Goal: Find specific page/section: Find specific page/section

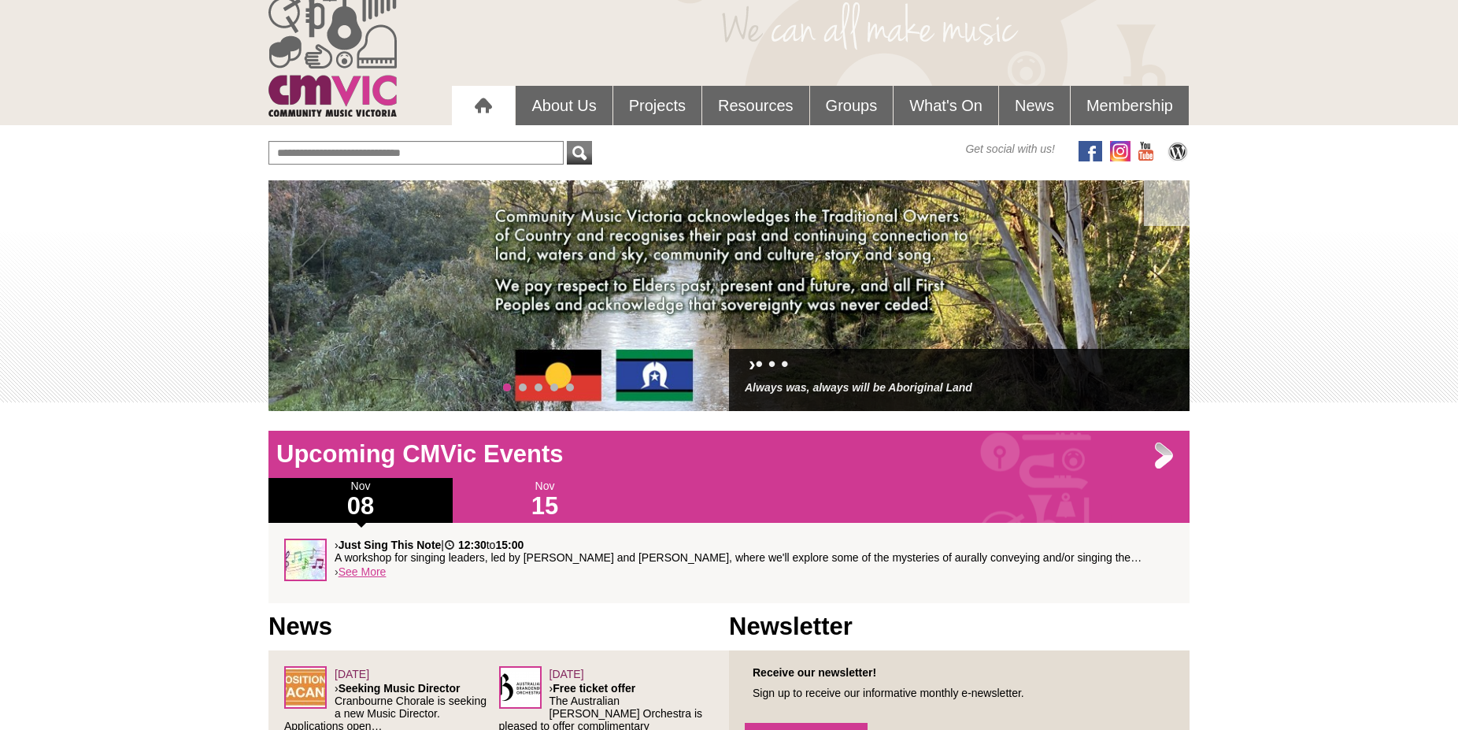
scroll to position [65, 0]
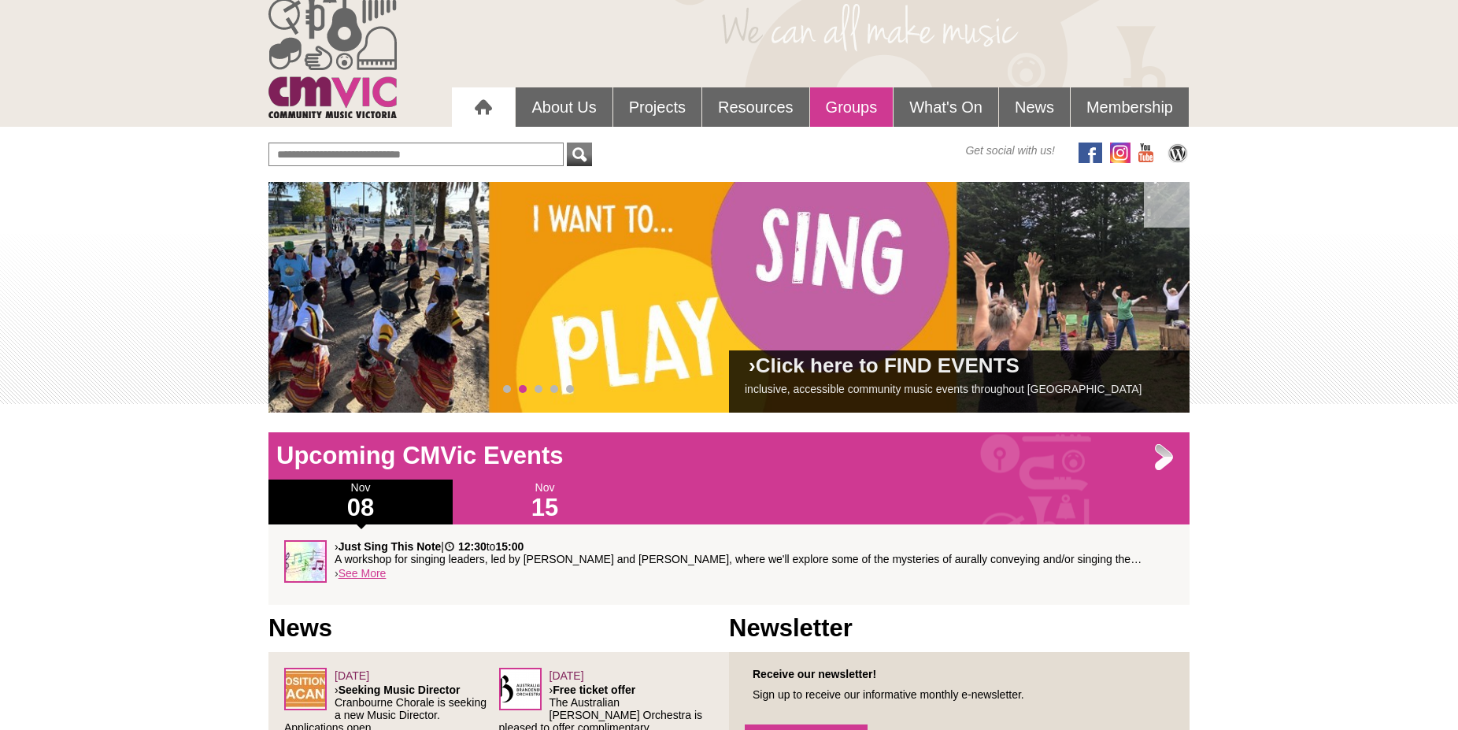
click at [856, 105] on link "Groups" at bounding box center [851, 106] width 83 height 39
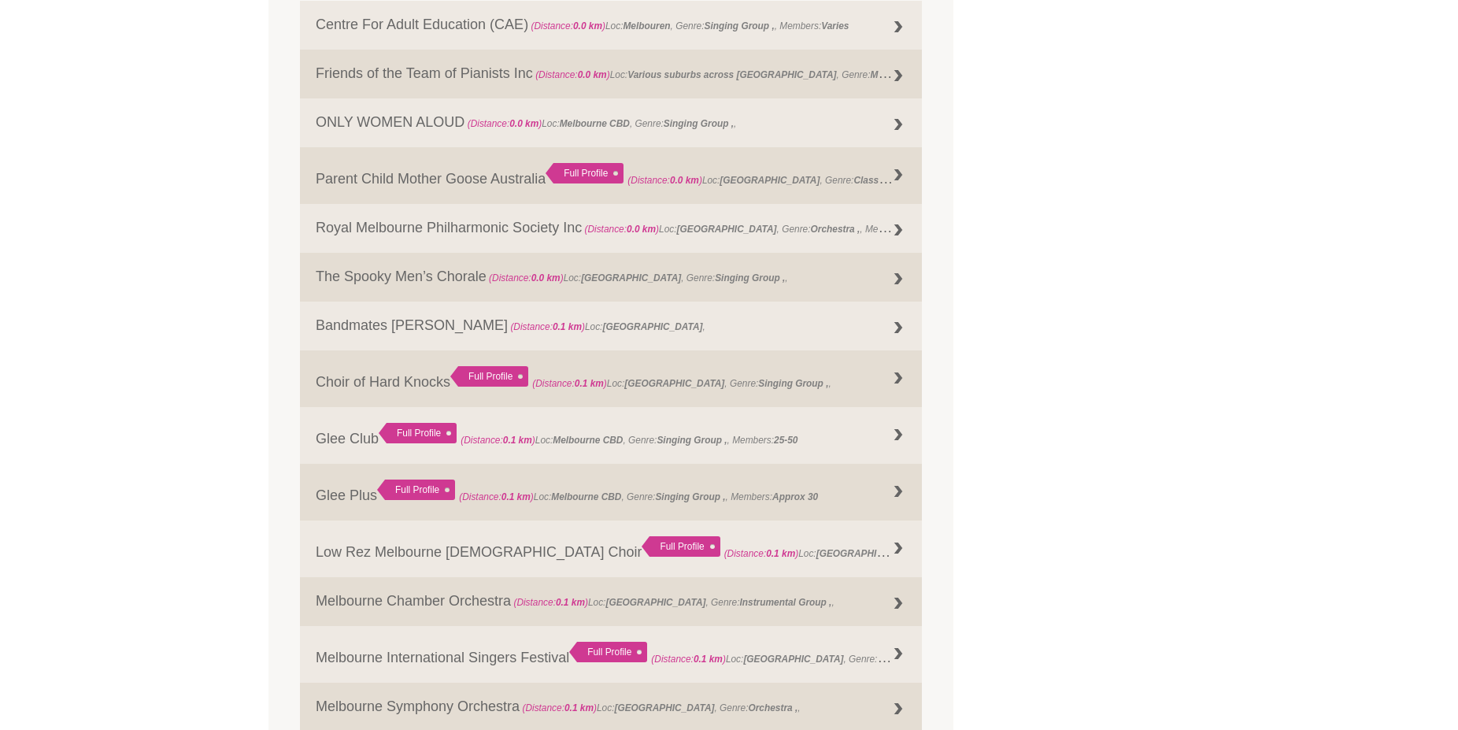
scroll to position [591, 0]
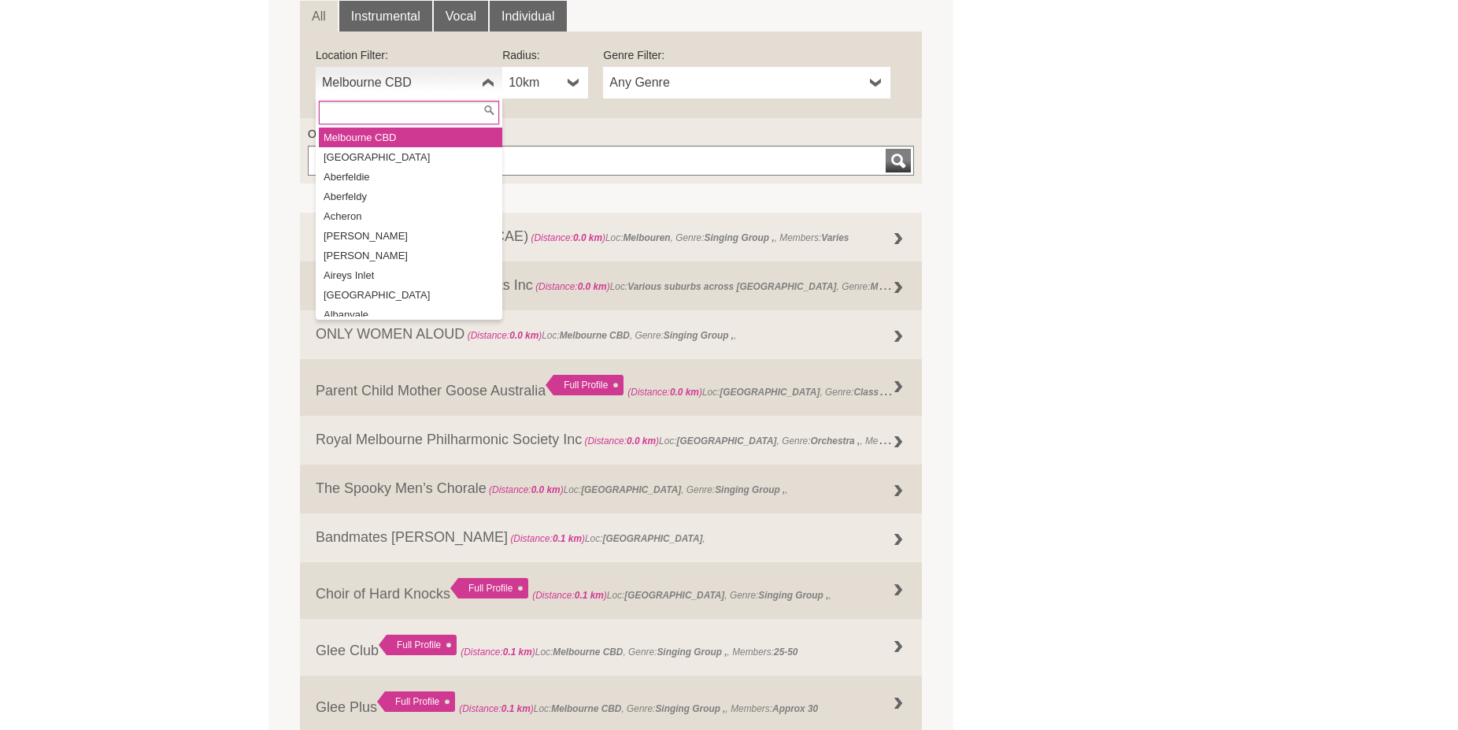
click at [484, 81] on b at bounding box center [488, 82] width 13 height 31
click at [375, 363] on li "Torquay" at bounding box center [410, 373] width 183 height 20
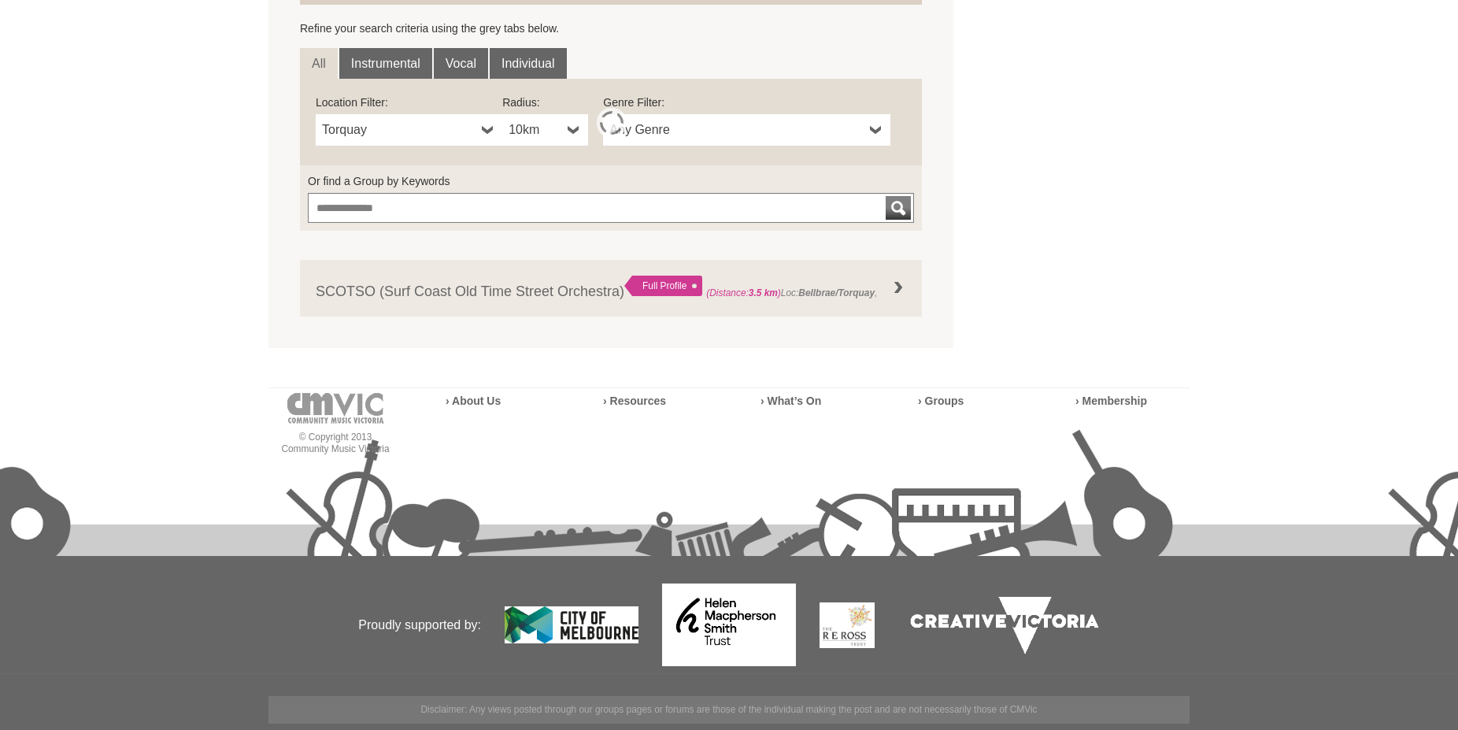
scroll to position [544, 0]
click at [572, 125] on b at bounding box center [573, 129] width 13 height 31
click at [541, 240] on li "50km" at bounding box center [546, 244] width 83 height 20
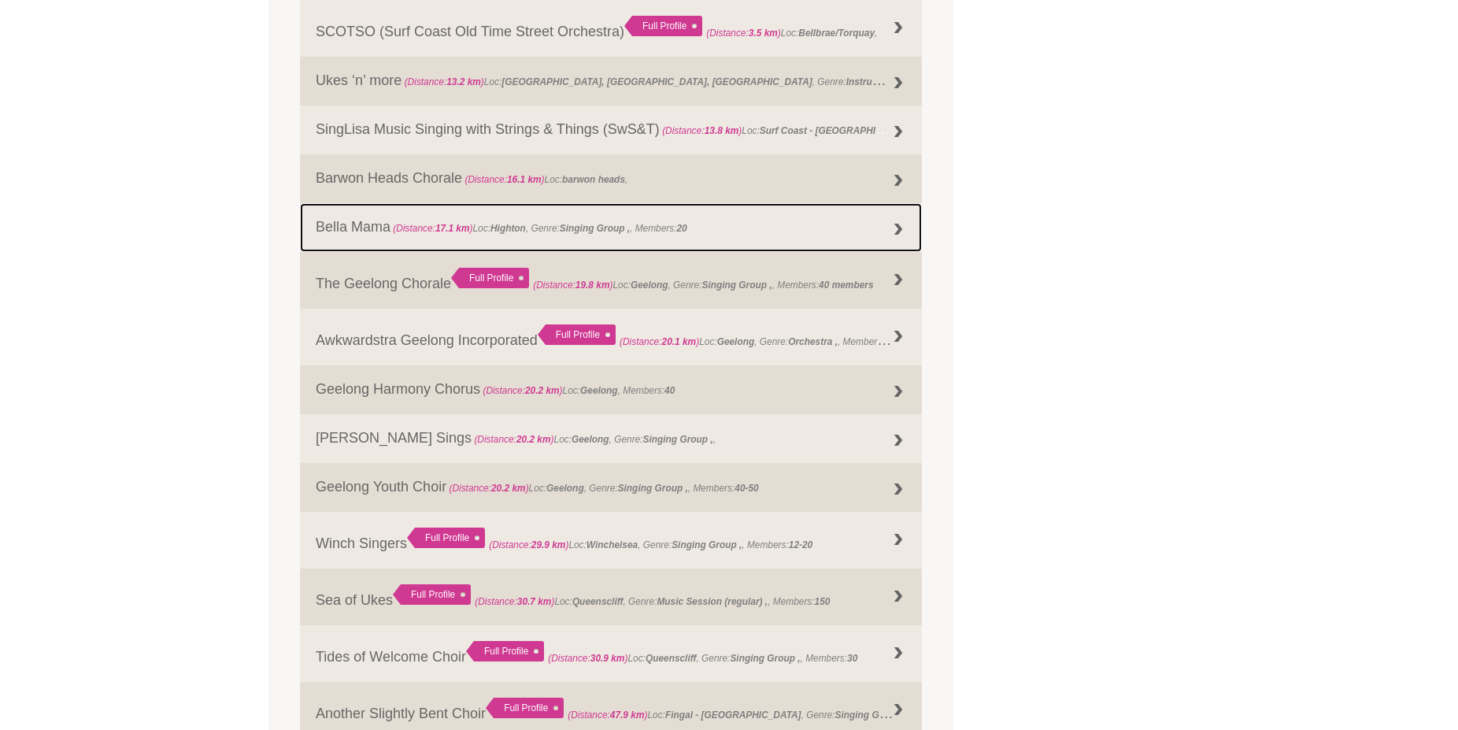
scroll to position [733, 0]
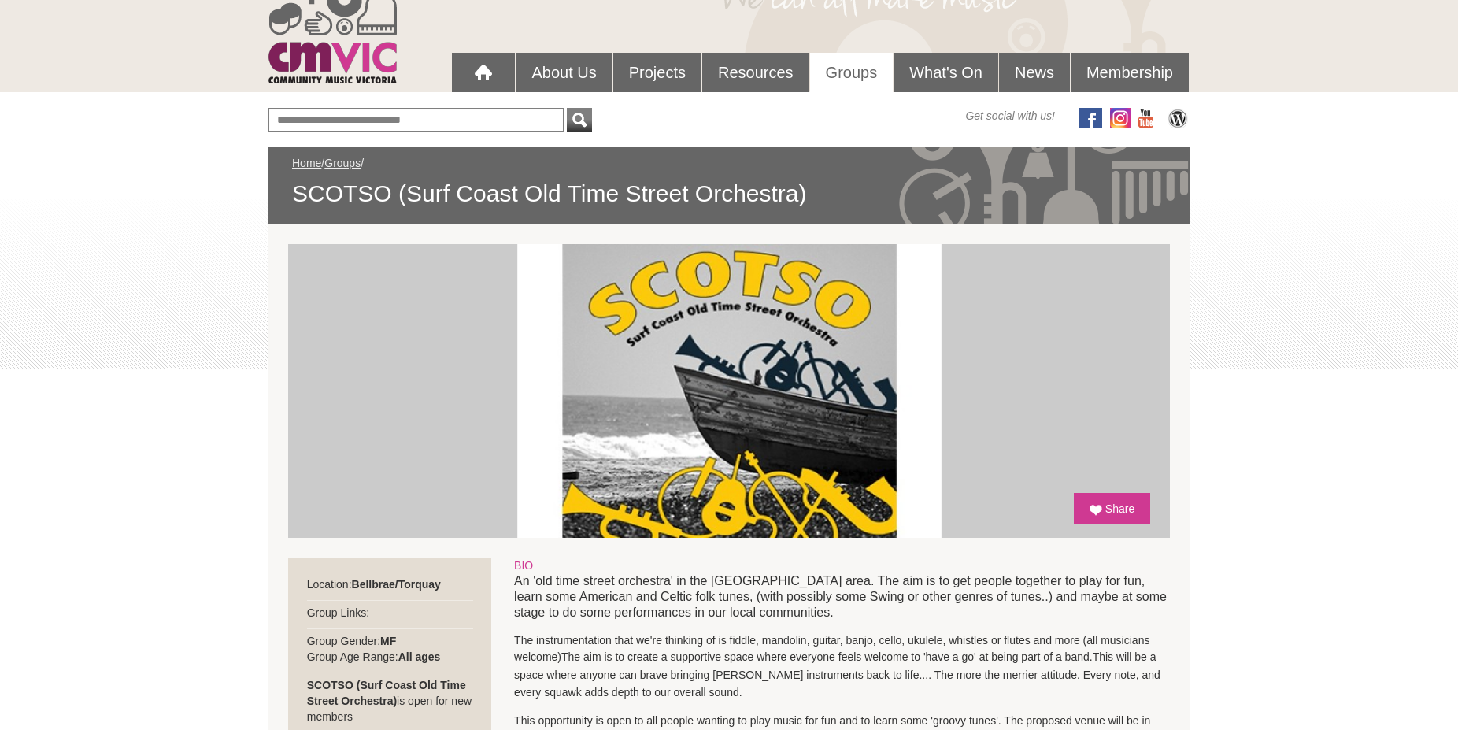
scroll to position [212, 0]
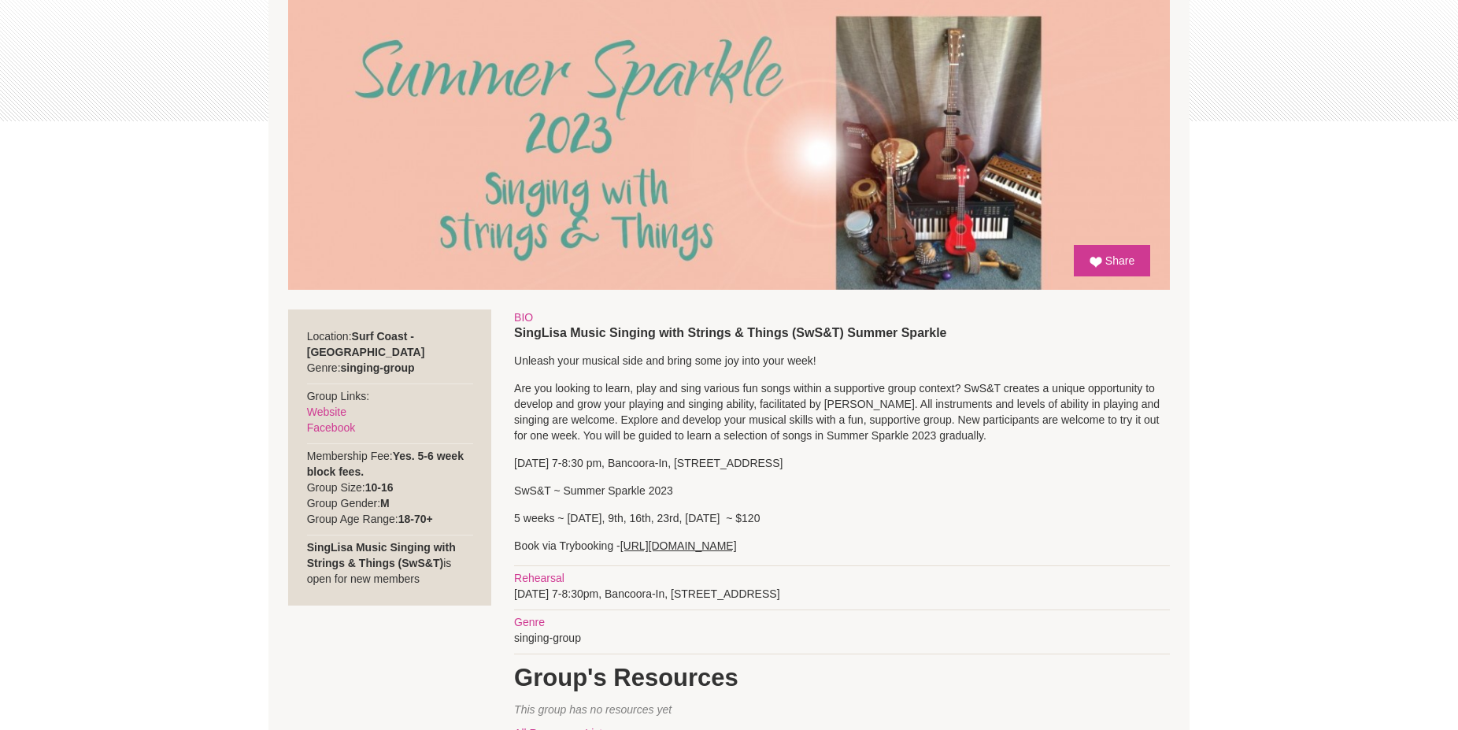
scroll to position [354, 0]
